Goal: Find specific page/section

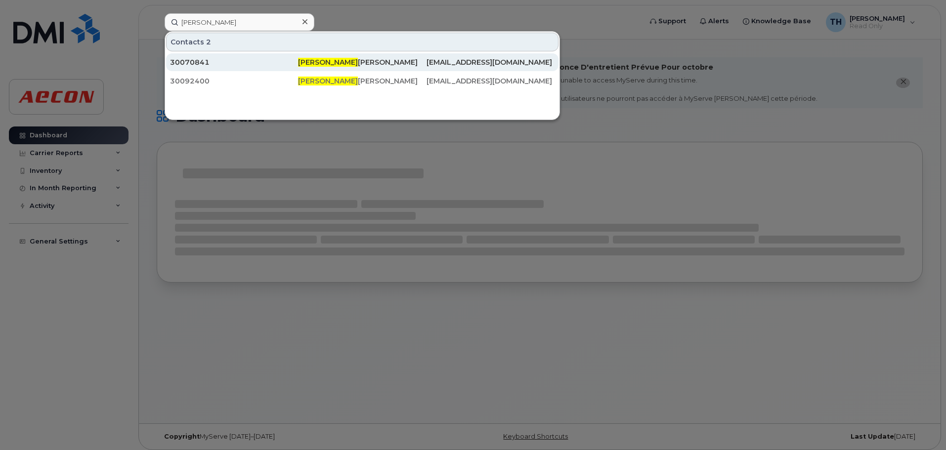
type input "[PERSON_NAME]"
click at [284, 63] on div "30070841" at bounding box center [234, 62] width 128 height 10
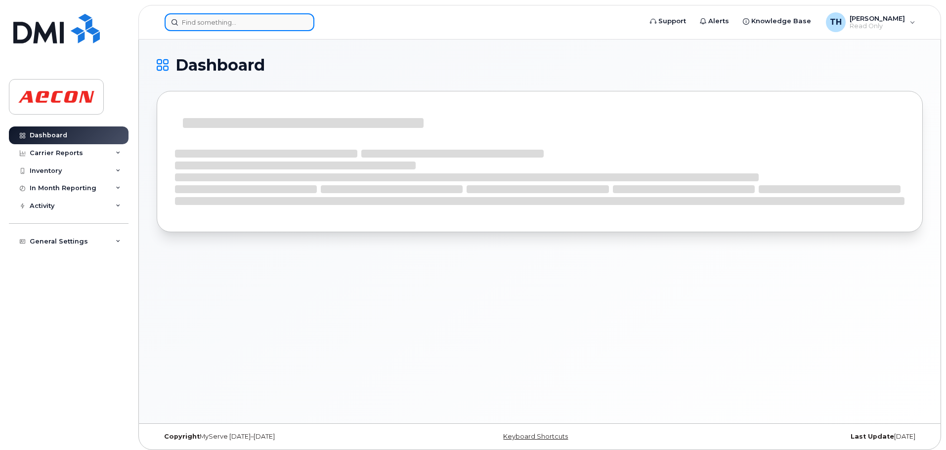
click at [235, 20] on input at bounding box center [240, 22] width 150 height 18
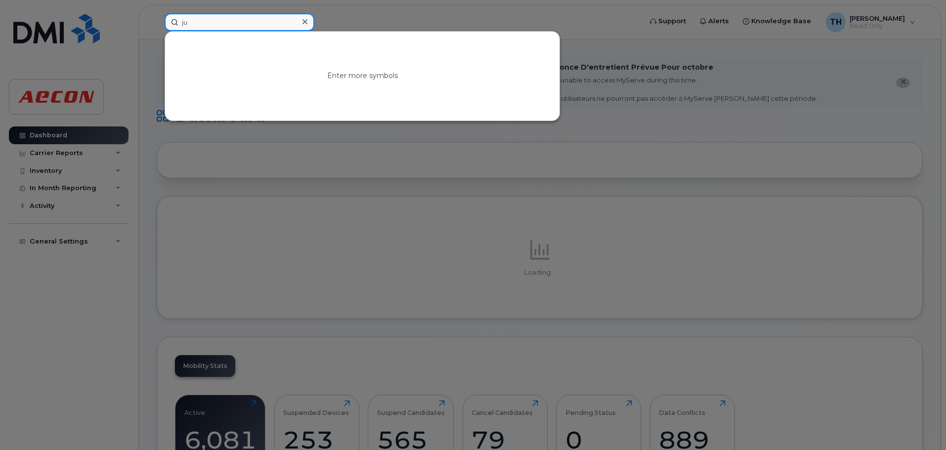
type input "j"
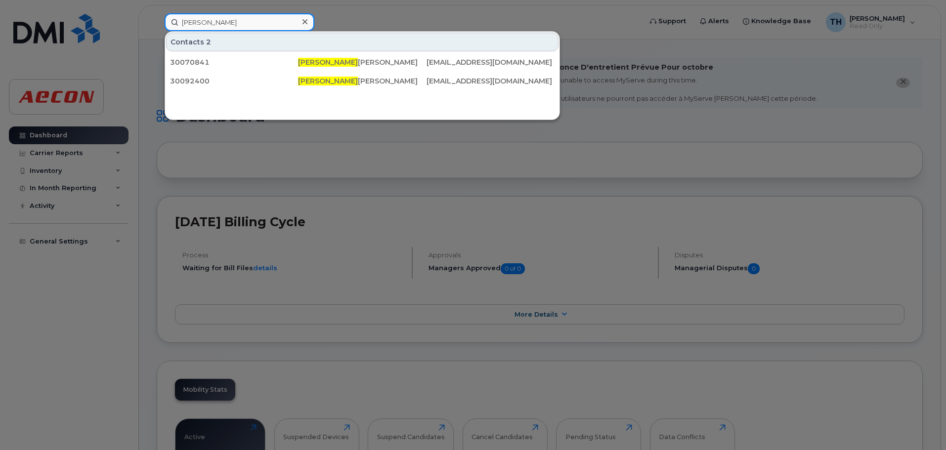
drag, startPoint x: 283, startPoint y: 65, endPoint x: 217, endPoint y: 20, distance: 80.1
click at [217, 20] on input "[PERSON_NAME]" at bounding box center [240, 22] width 150 height 18
click at [226, 19] on input "[PERSON_NAME]" at bounding box center [240, 22] width 150 height 18
drag, startPoint x: 222, startPoint y: 22, endPoint x: 159, endPoint y: 22, distance: 62.8
click at [159, 22] on div "[PERSON_NAME] Contacts 2 30070841 [PERSON_NAME] [PERSON_NAME][EMAIL_ADDRESS][DO…" at bounding box center [400, 22] width 486 height 18
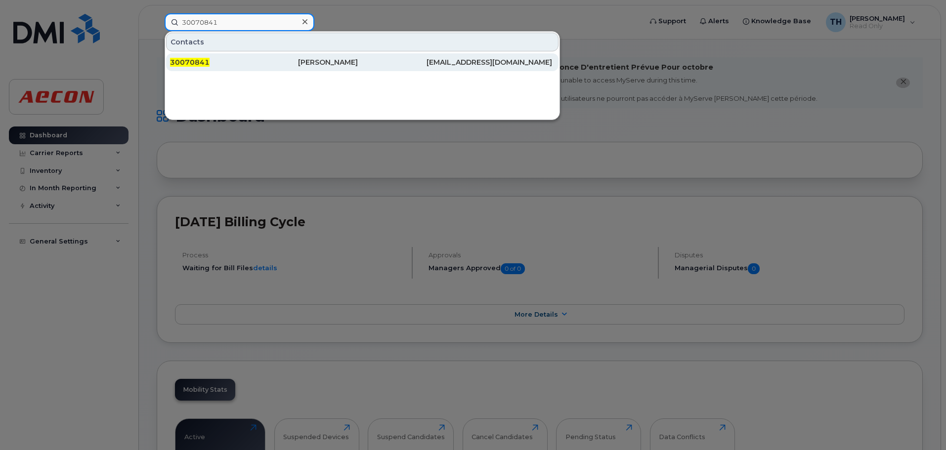
type input "30070841"
click at [316, 60] on div "[PERSON_NAME]" at bounding box center [362, 62] width 128 height 10
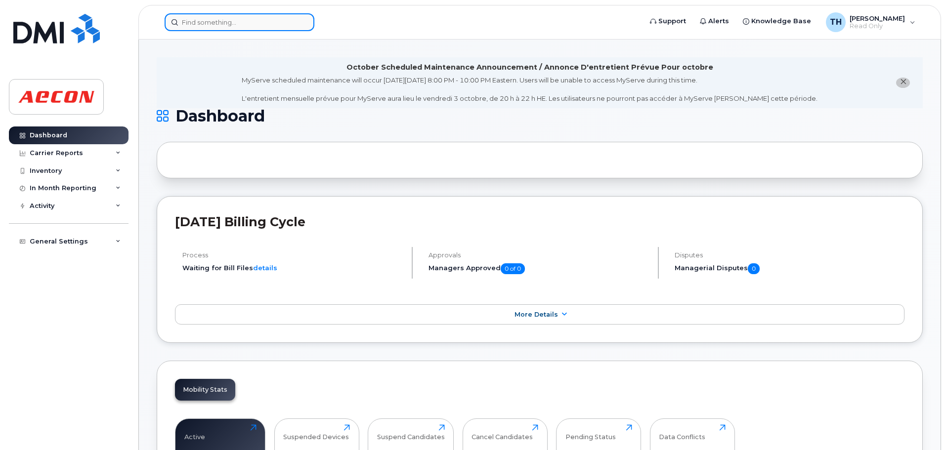
click at [245, 19] on input at bounding box center [240, 22] width 150 height 18
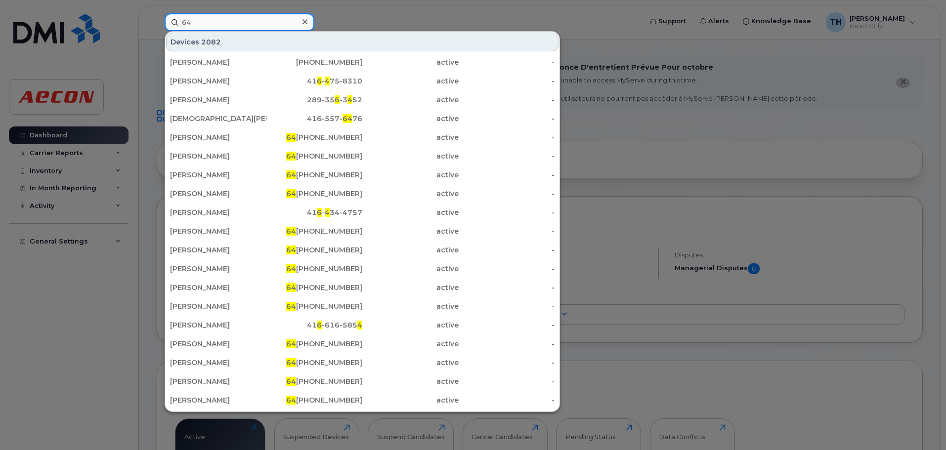
type input "6"
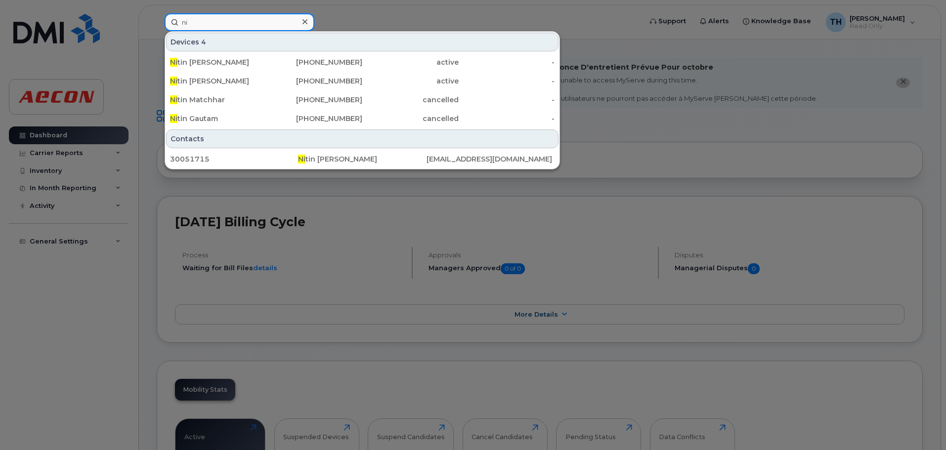
type input "n"
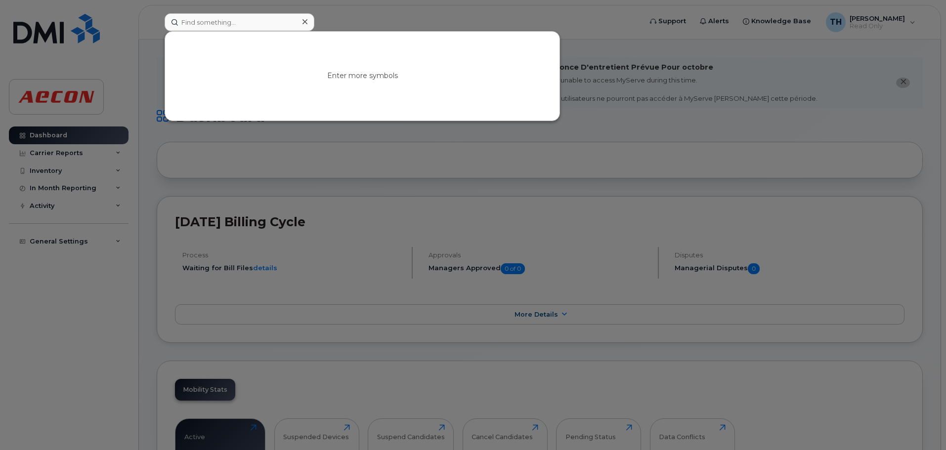
click at [778, 128] on div at bounding box center [473, 225] width 946 height 450
